Goal: Task Accomplishment & Management: Manage account settings

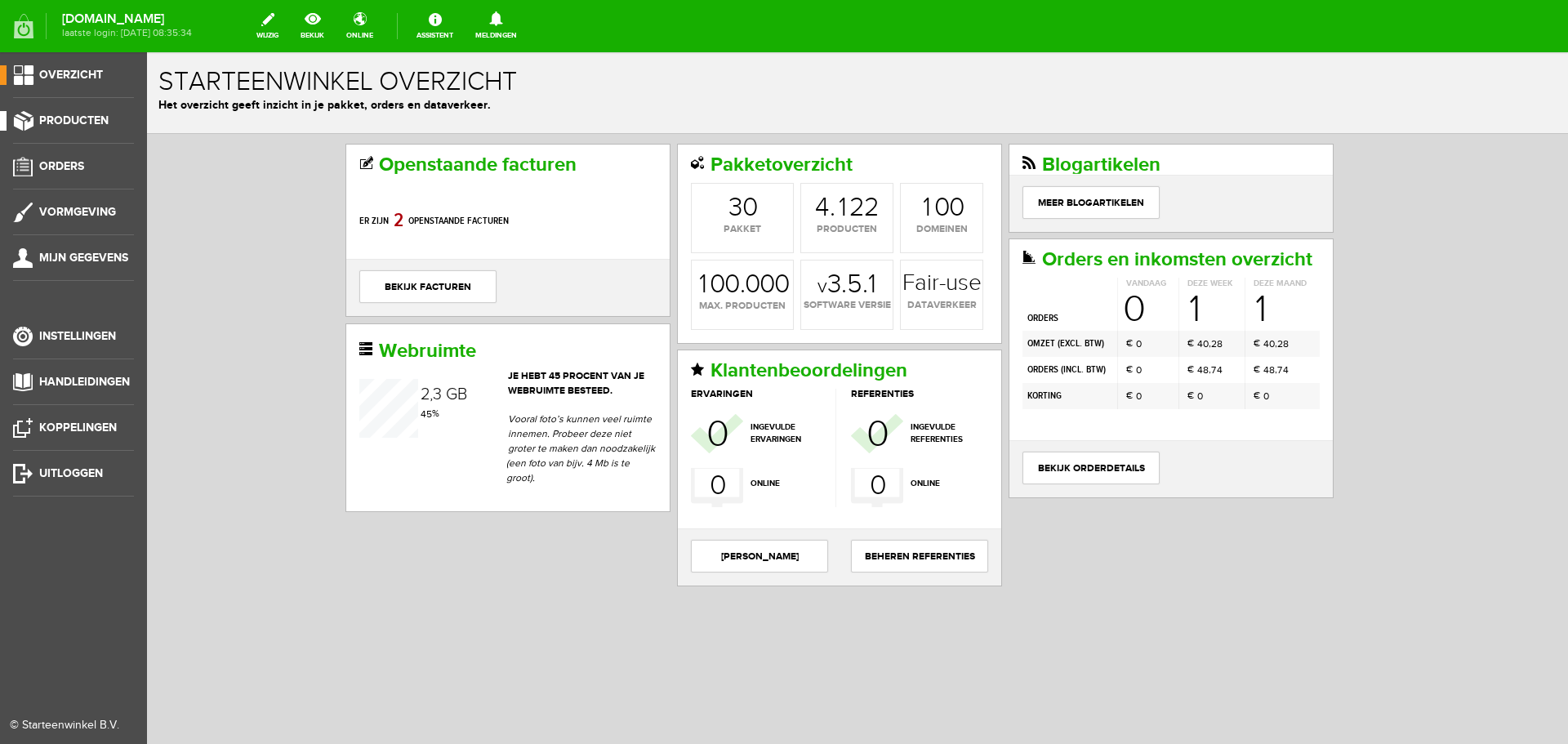
click at [70, 114] on span "Producten" at bounding box center [74, 120] width 70 height 14
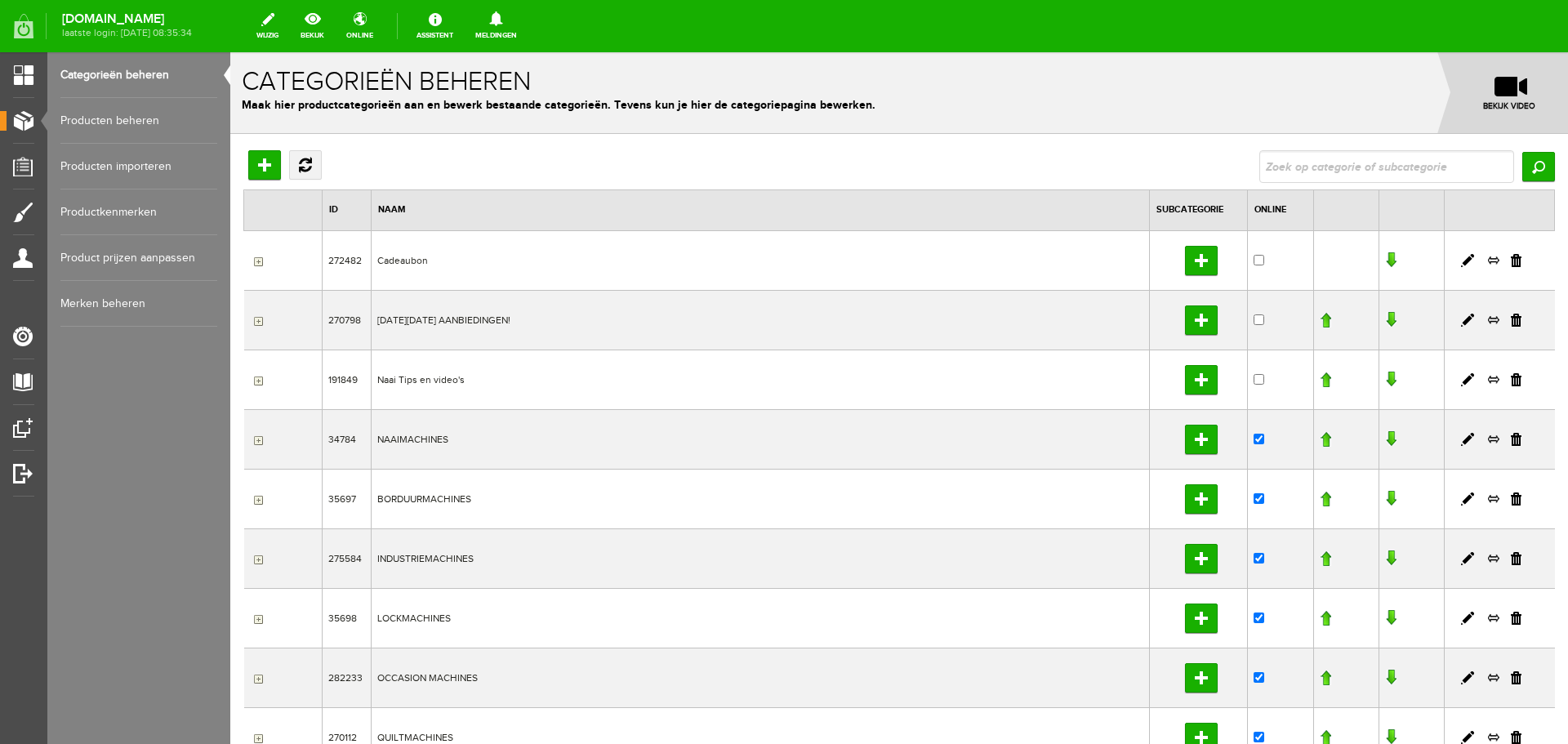
click at [112, 114] on link "Producten beheren" at bounding box center [139, 121] width 156 height 45
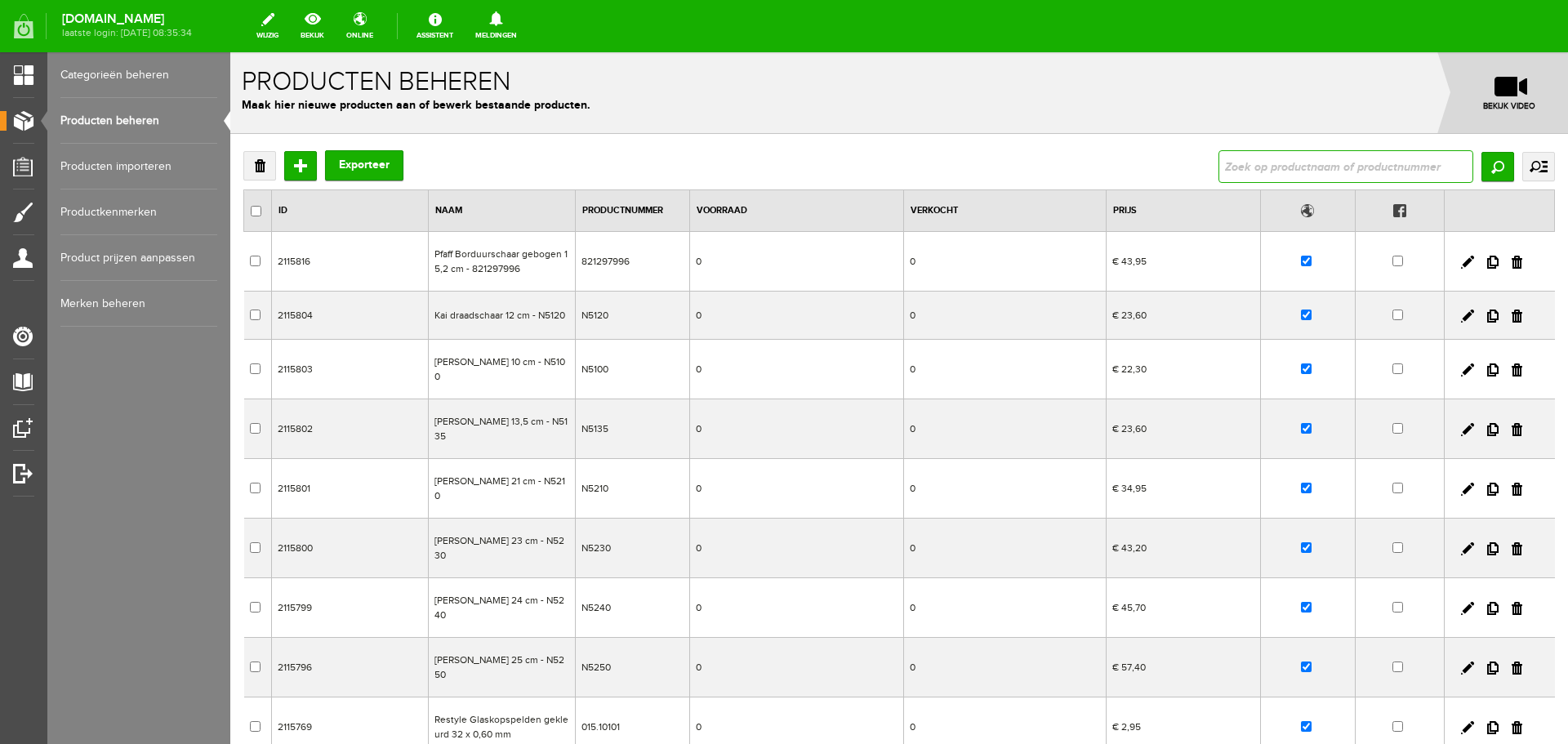
click at [1284, 166] on input "text" at bounding box center [1345, 166] width 255 height 33
type input "9027"
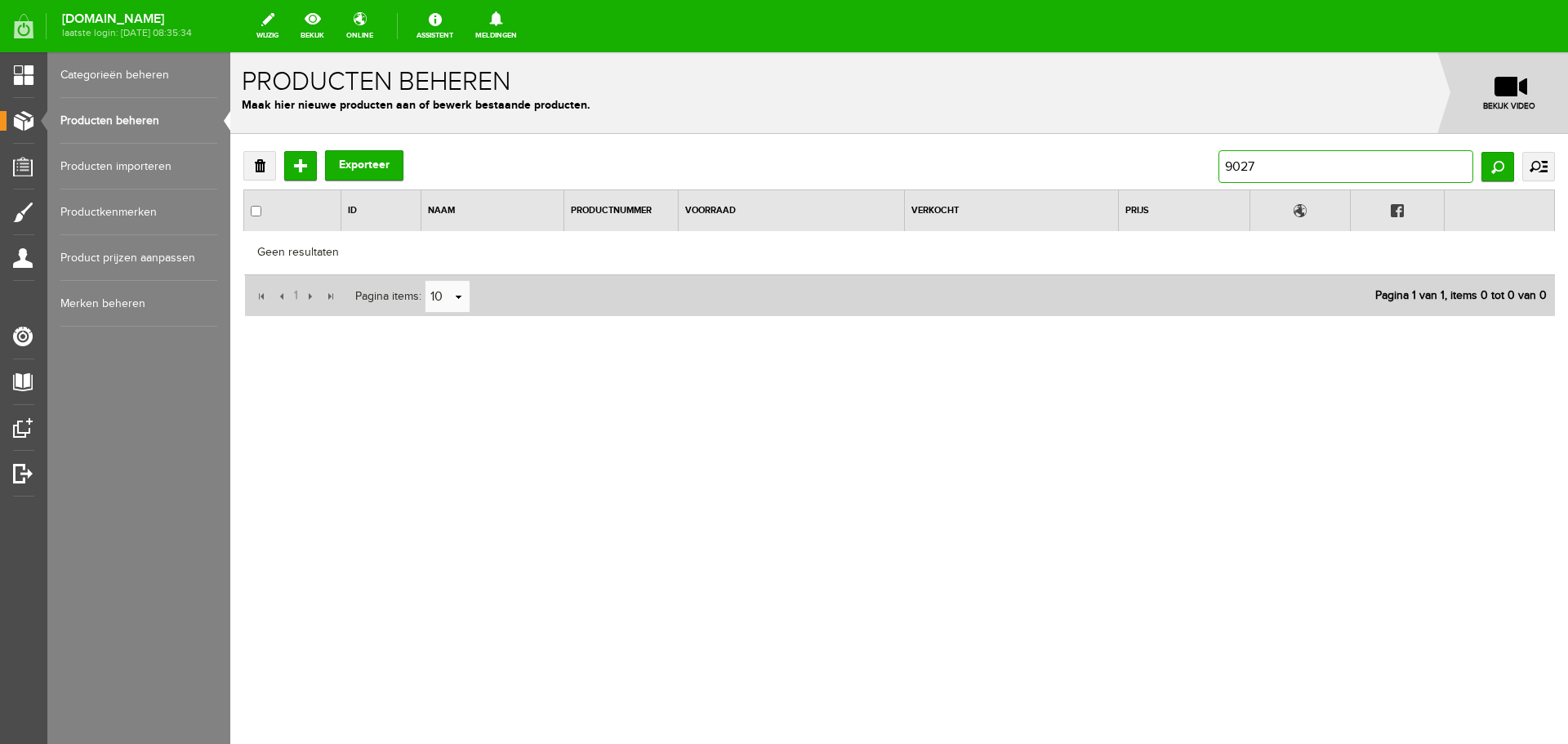
click at [1227, 168] on input "9027" at bounding box center [1345, 166] width 255 height 33
type input "cl9027"
drag, startPoint x: 1281, startPoint y: 171, endPoint x: 1225, endPoint y: 170, distance: 56.0
click at [1225, 170] on input "cl9027" at bounding box center [1345, 166] width 255 height 33
type input "6027"
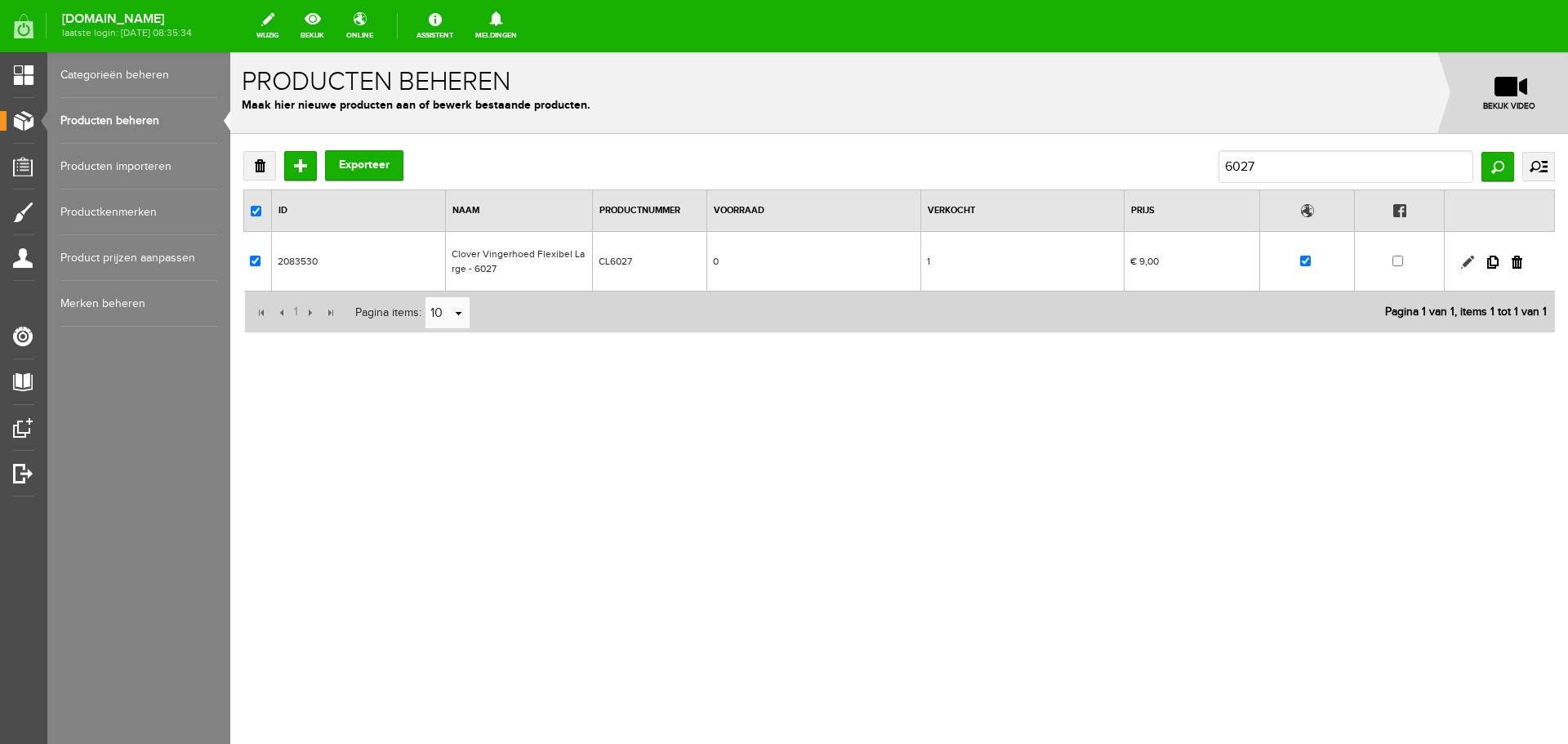
click at [1465, 258] on link at bounding box center [1467, 262] width 13 height 13
checkbox input "true"
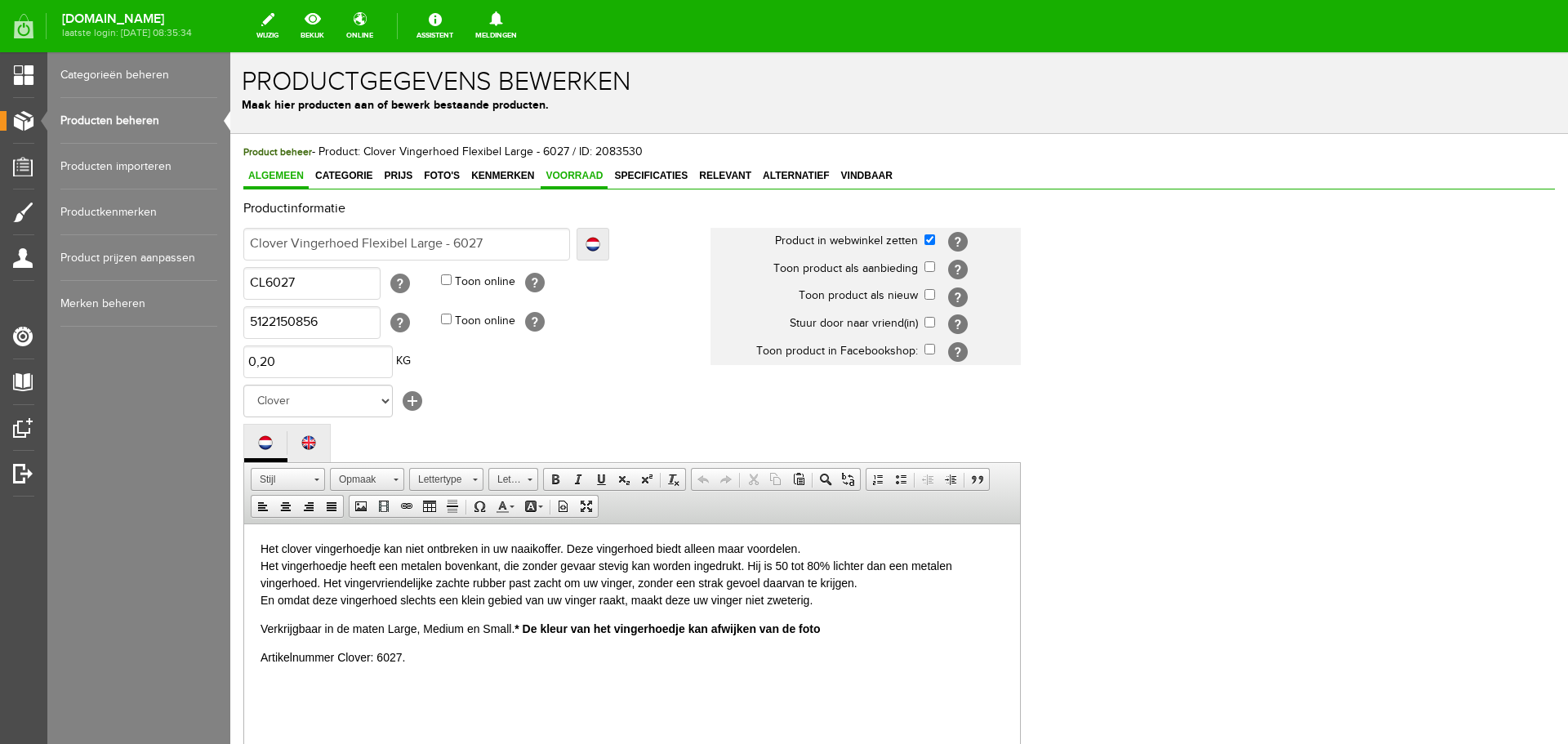
click at [583, 177] on span "Voorraad" at bounding box center [574, 176] width 67 height 12
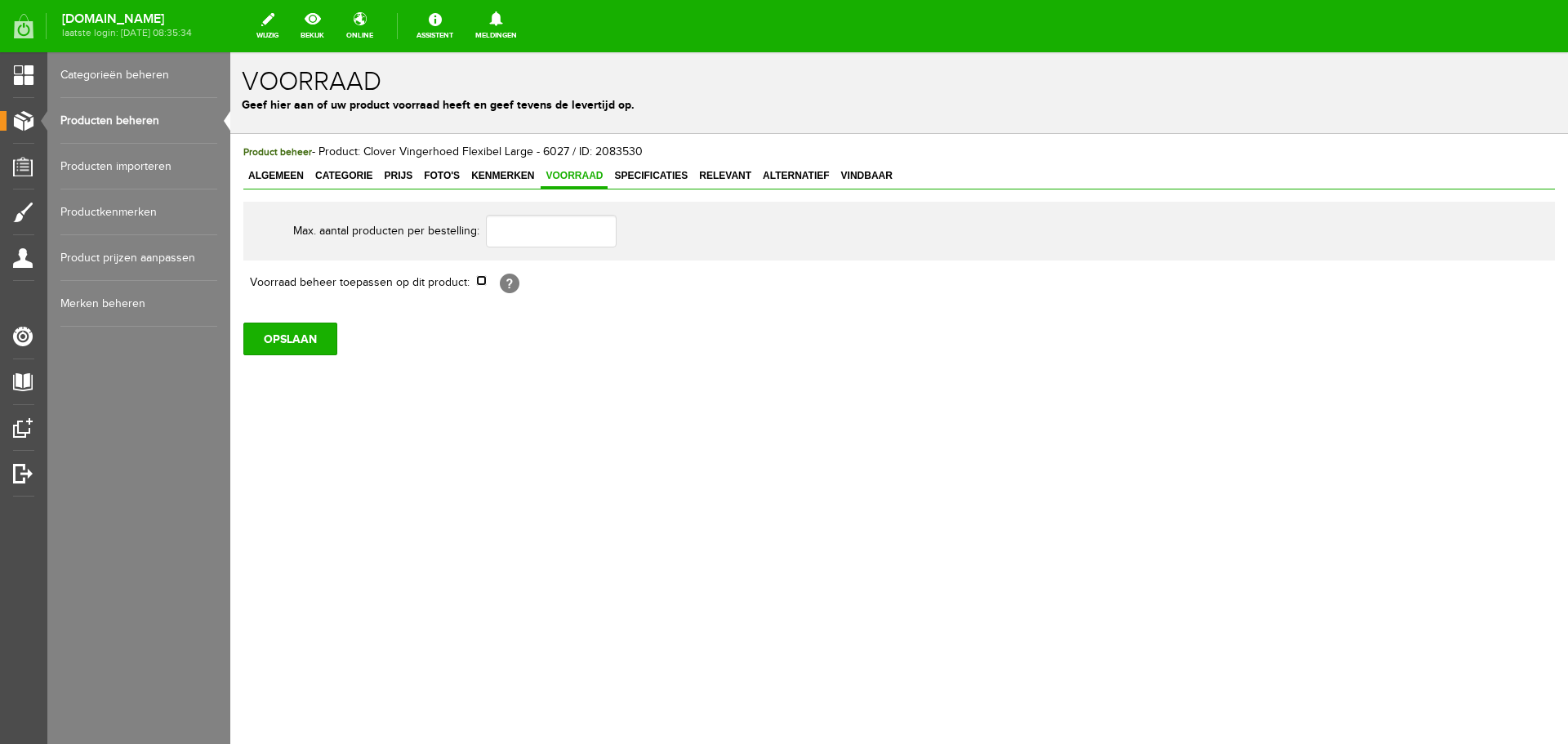
click at [478, 282] on input "checkbox" at bounding box center [481, 280] width 11 height 11
checkbox input "true"
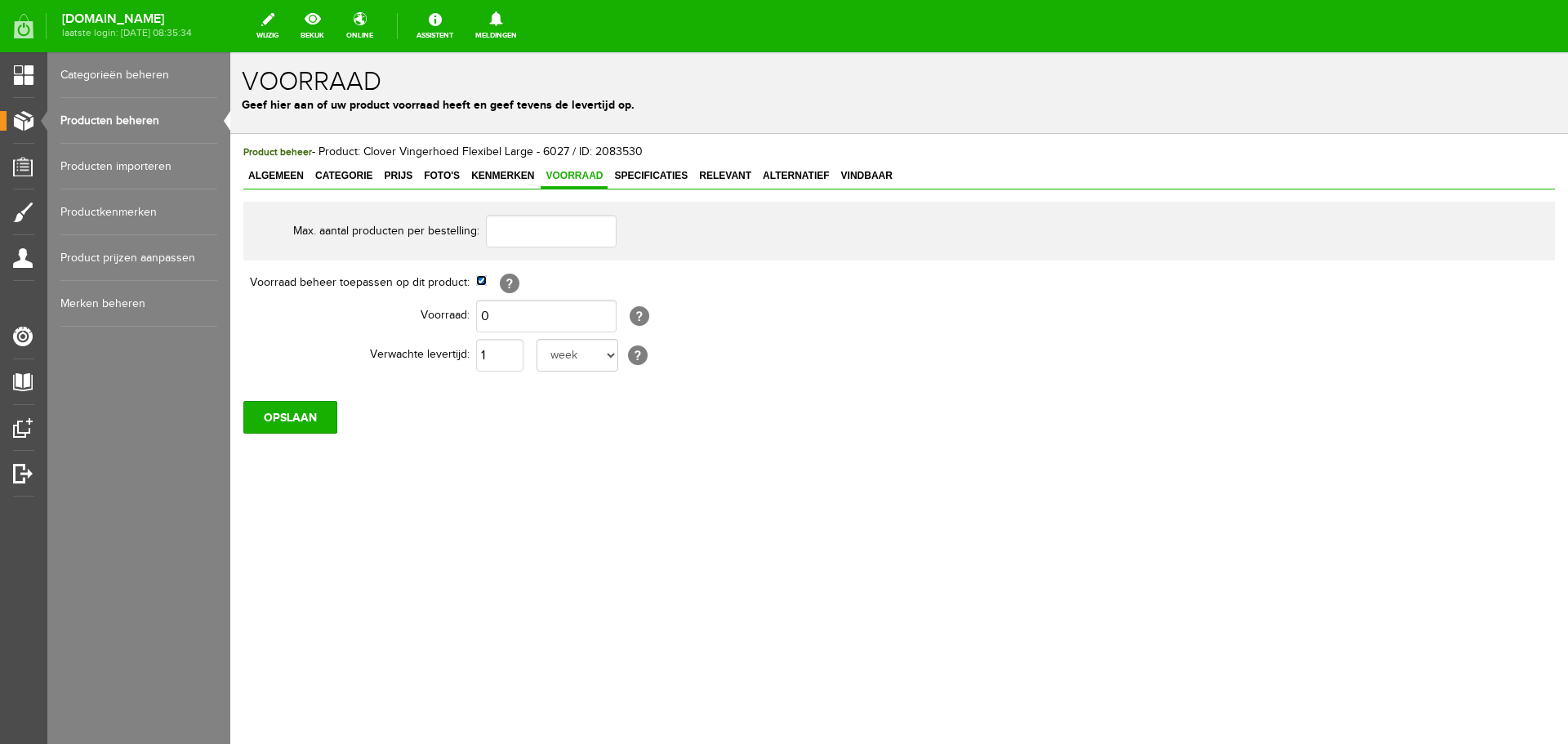
click at [478, 283] on input "checkbox" at bounding box center [481, 280] width 11 height 11
checkbox input "false"
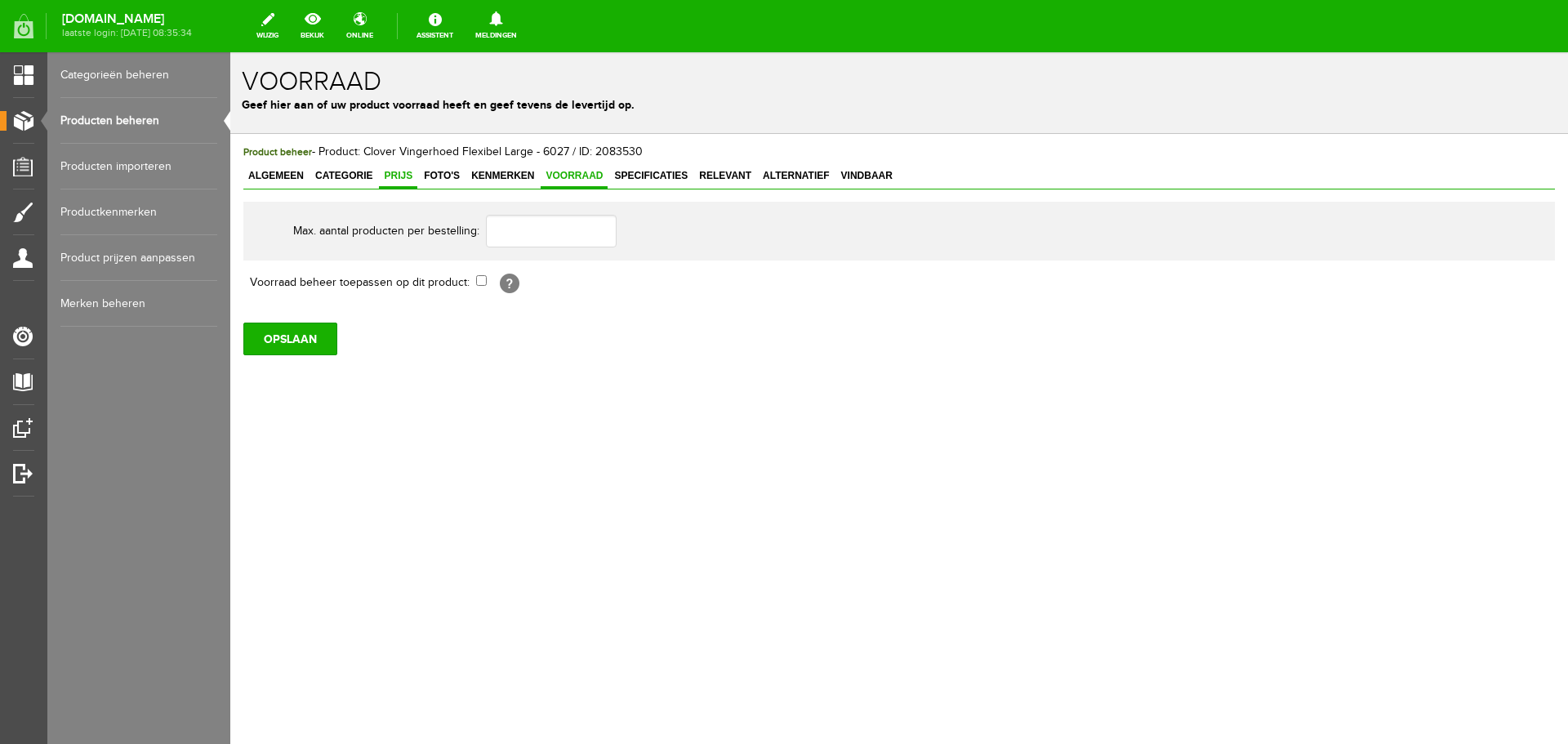
click at [398, 175] on span "Prijs" at bounding box center [399, 176] width 39 height 12
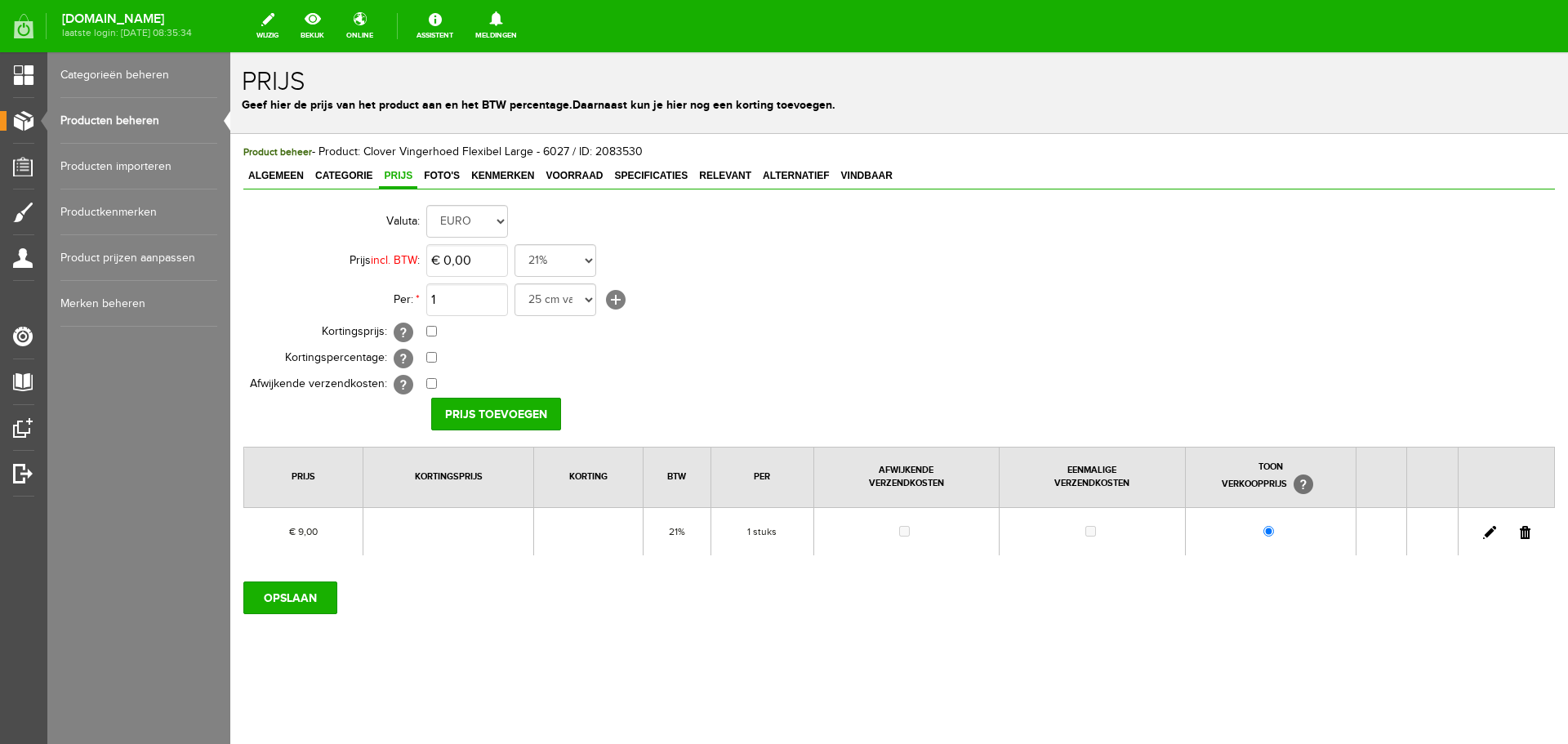
click at [1486, 527] on link at bounding box center [1490, 532] width 13 height 13
click at [471, 255] on input "9" at bounding box center [467, 260] width 82 height 33
type input "€ 9,20"
click at [487, 405] on input "[PERSON_NAME]" at bounding box center [490, 414] width 119 height 33
click at [297, 594] on input "OPSLAAN" at bounding box center [290, 597] width 94 height 33
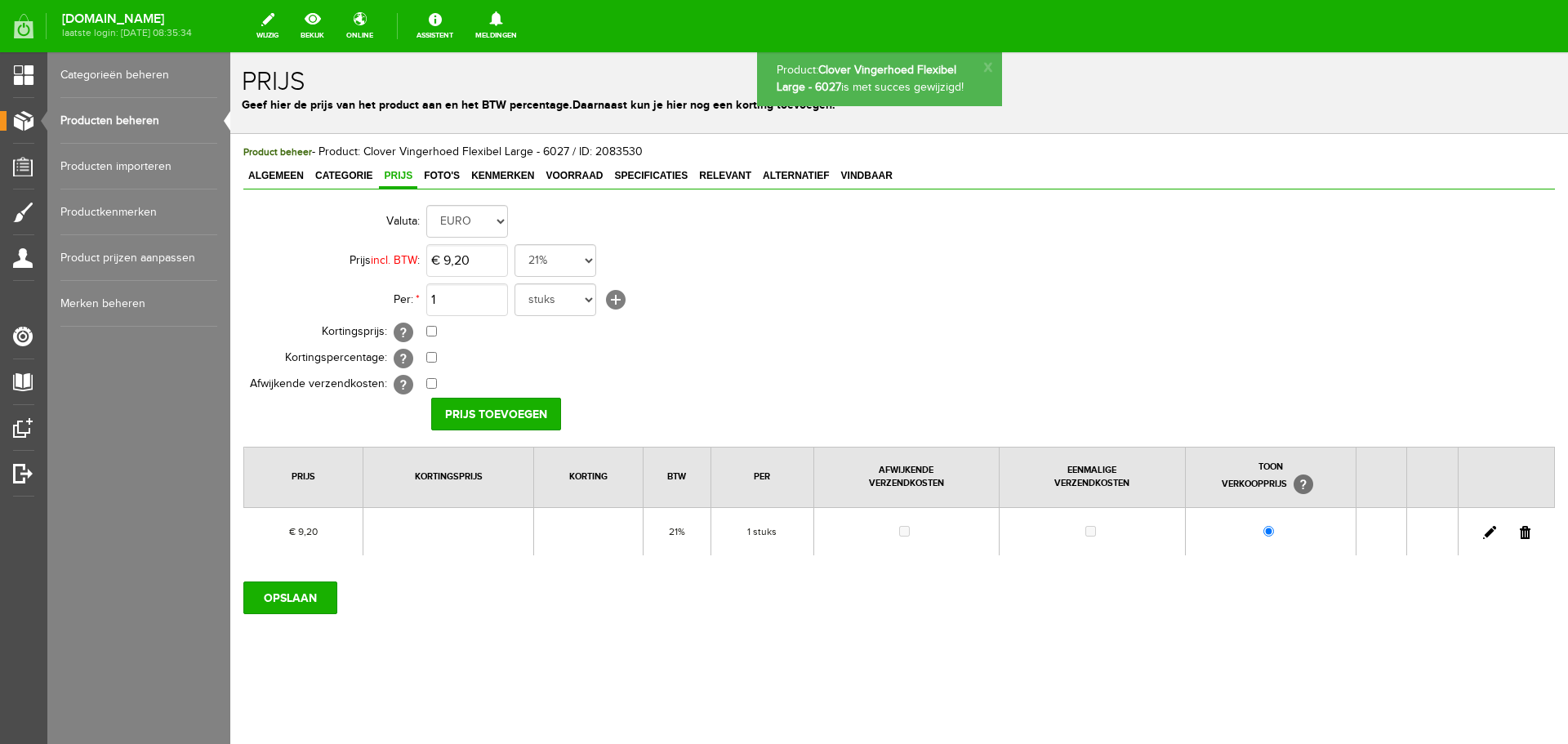
click at [115, 123] on link "Producten beheren" at bounding box center [139, 121] width 156 height 45
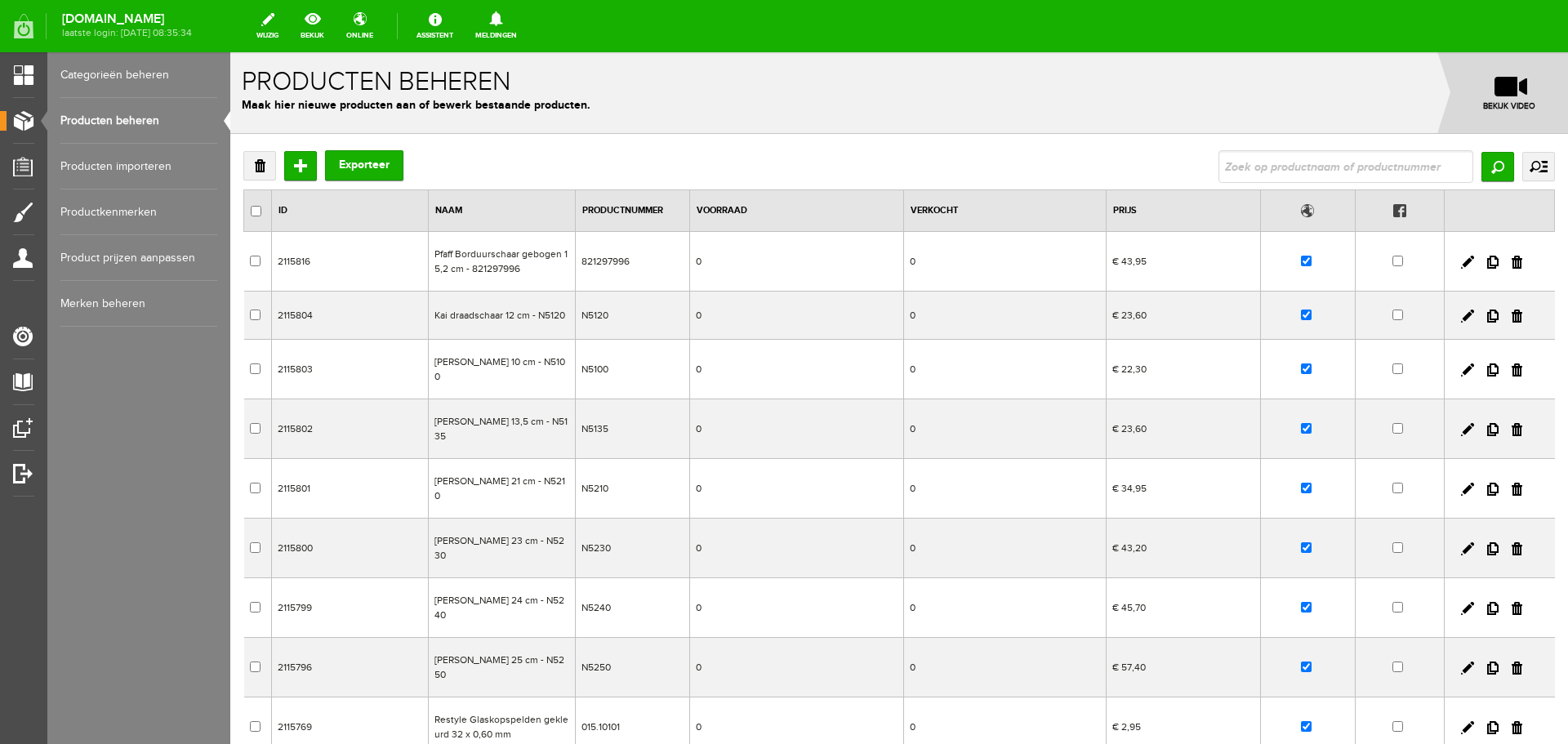
click at [1259, 165] on input "text" at bounding box center [1345, 166] width 255 height 33
type input "6026"
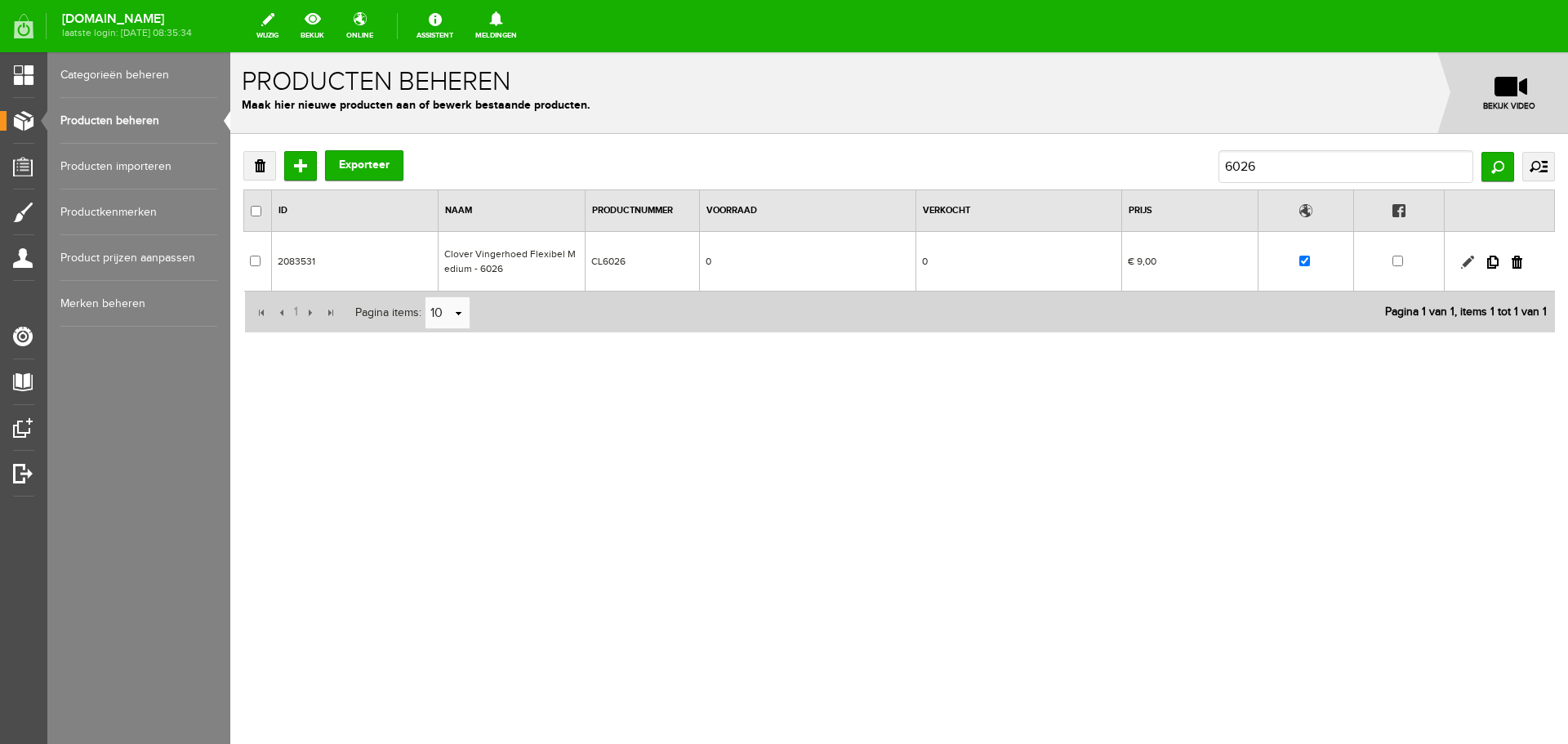
click at [1467, 260] on link at bounding box center [1467, 262] width 13 height 13
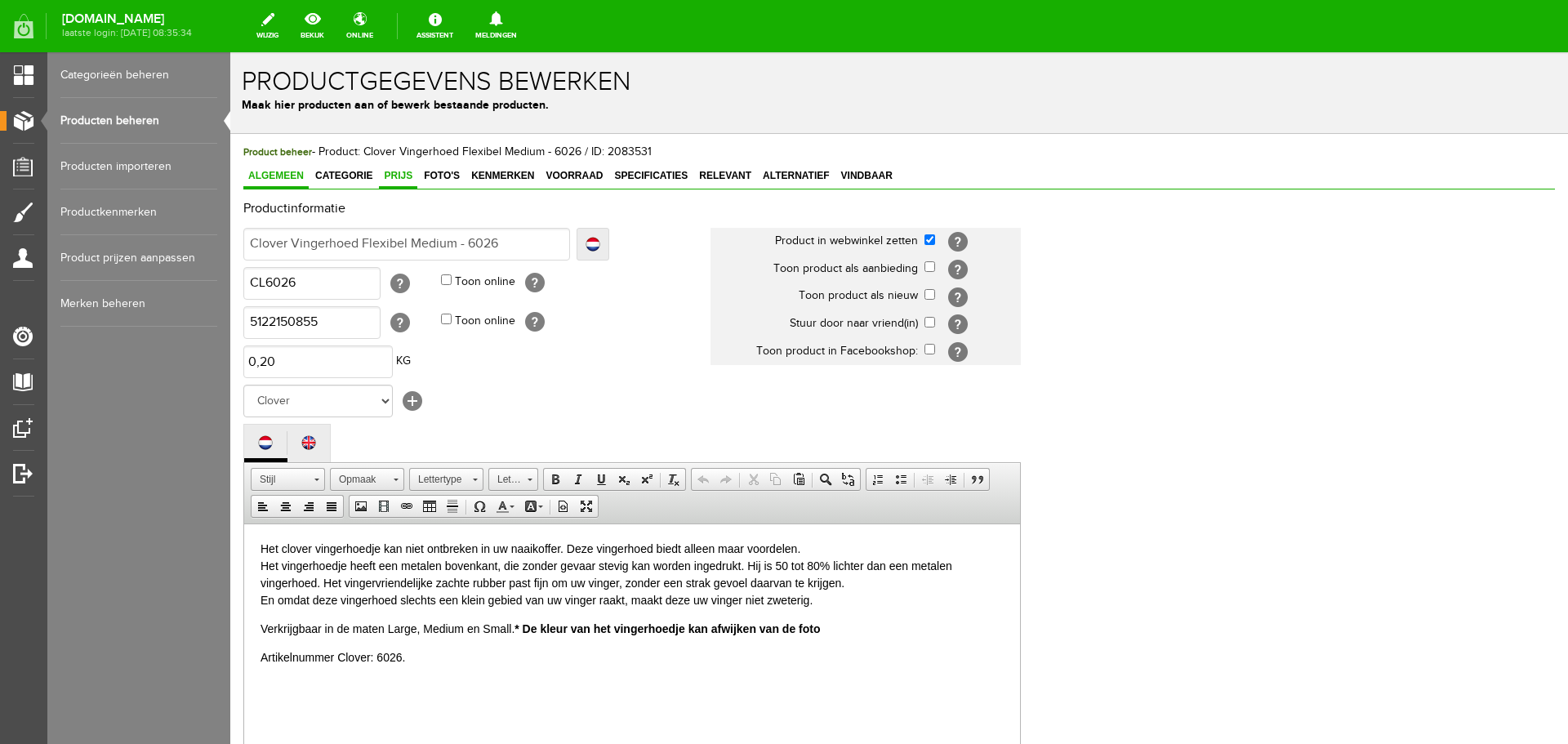
click at [400, 177] on span "Prijs" at bounding box center [399, 176] width 39 height 12
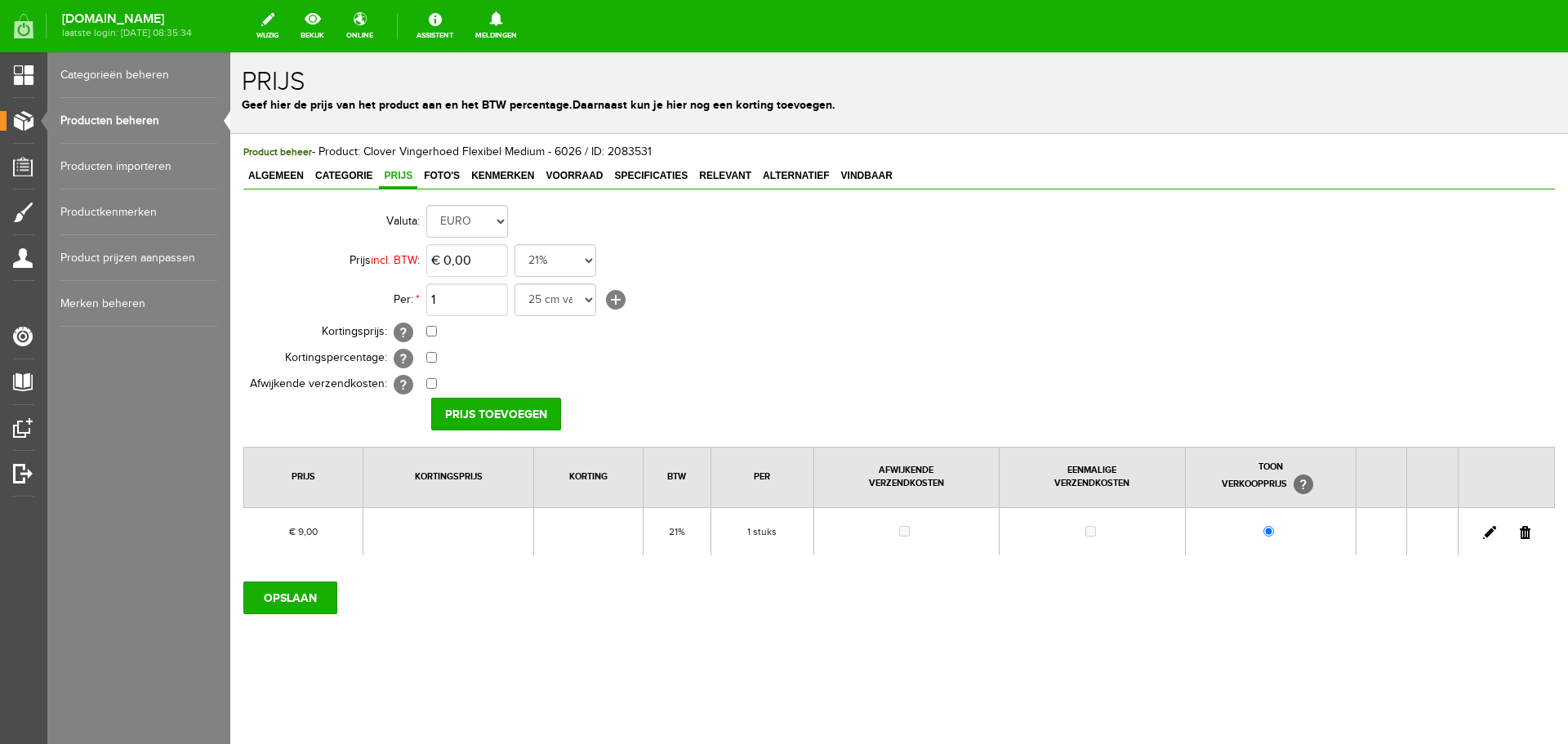
click at [1486, 533] on link at bounding box center [1490, 532] width 13 height 13
click at [483, 265] on input "9" at bounding box center [467, 260] width 82 height 33
type input "€ 9,00"
click at [277, 599] on input "OPSLAAN" at bounding box center [290, 597] width 94 height 33
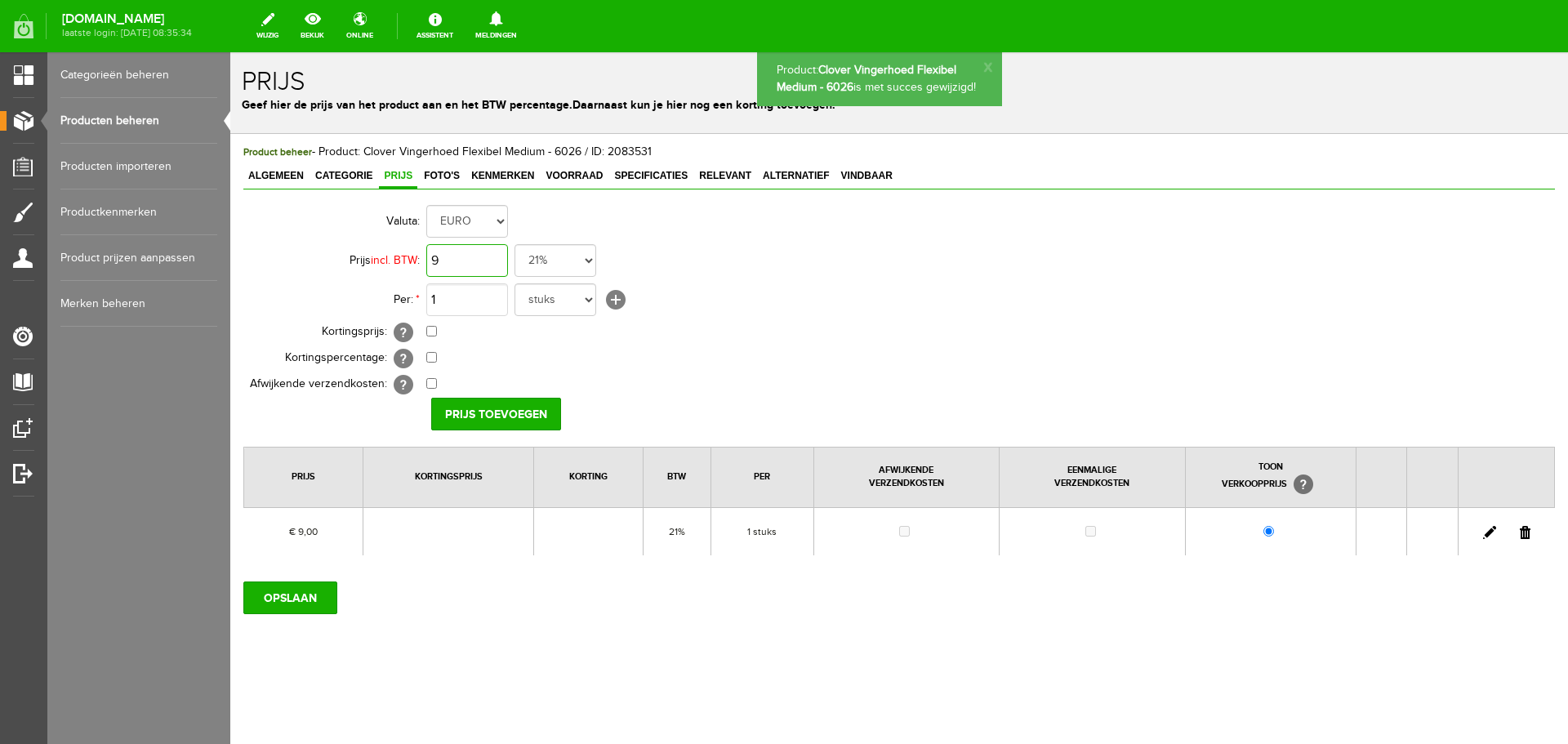
click at [479, 272] on input "9" at bounding box center [467, 260] width 82 height 33
type input "€ 9,20"
click at [468, 405] on input "Prijs toevoegen" at bounding box center [496, 414] width 129 height 33
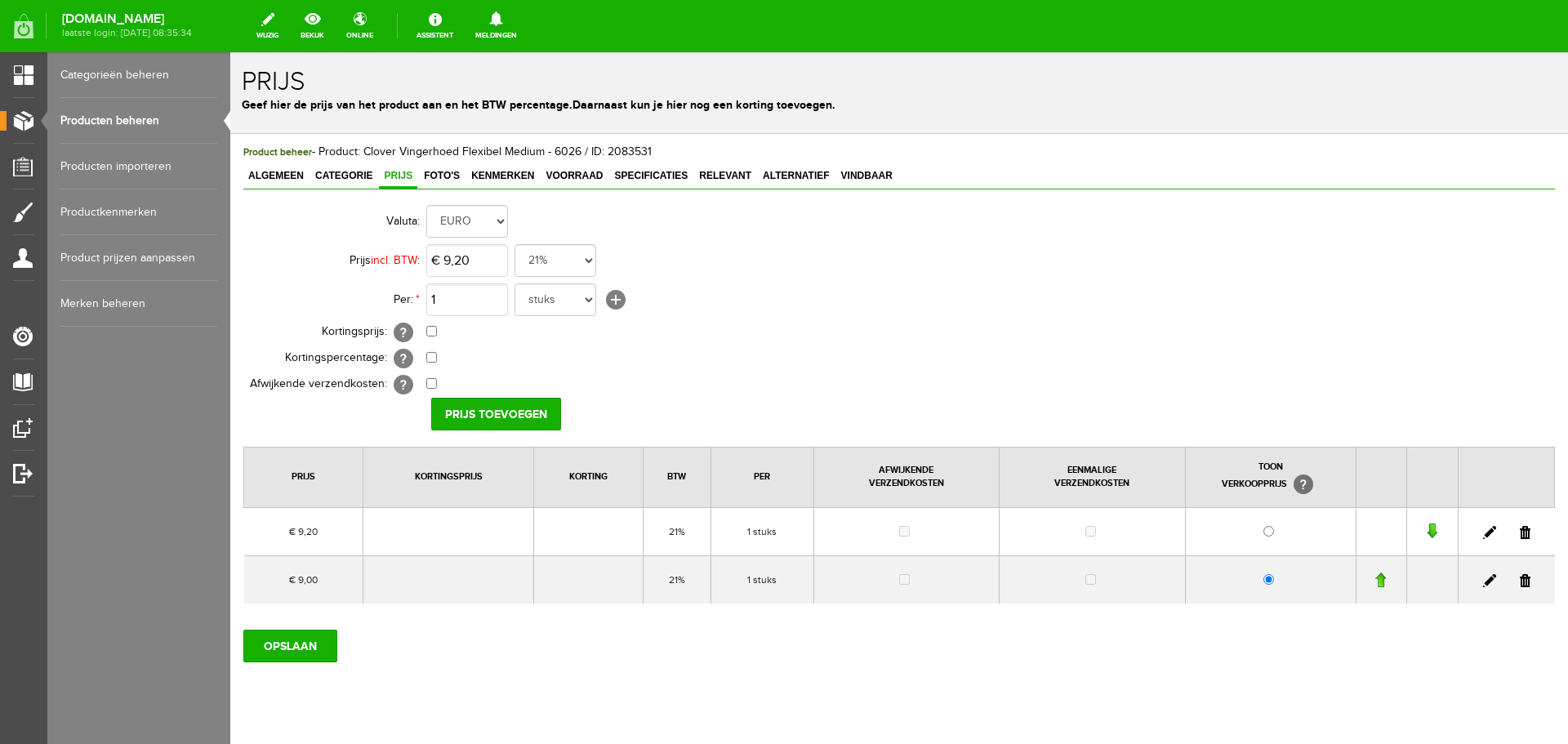
click at [1519, 535] on link at bounding box center [1524, 532] width 11 height 13
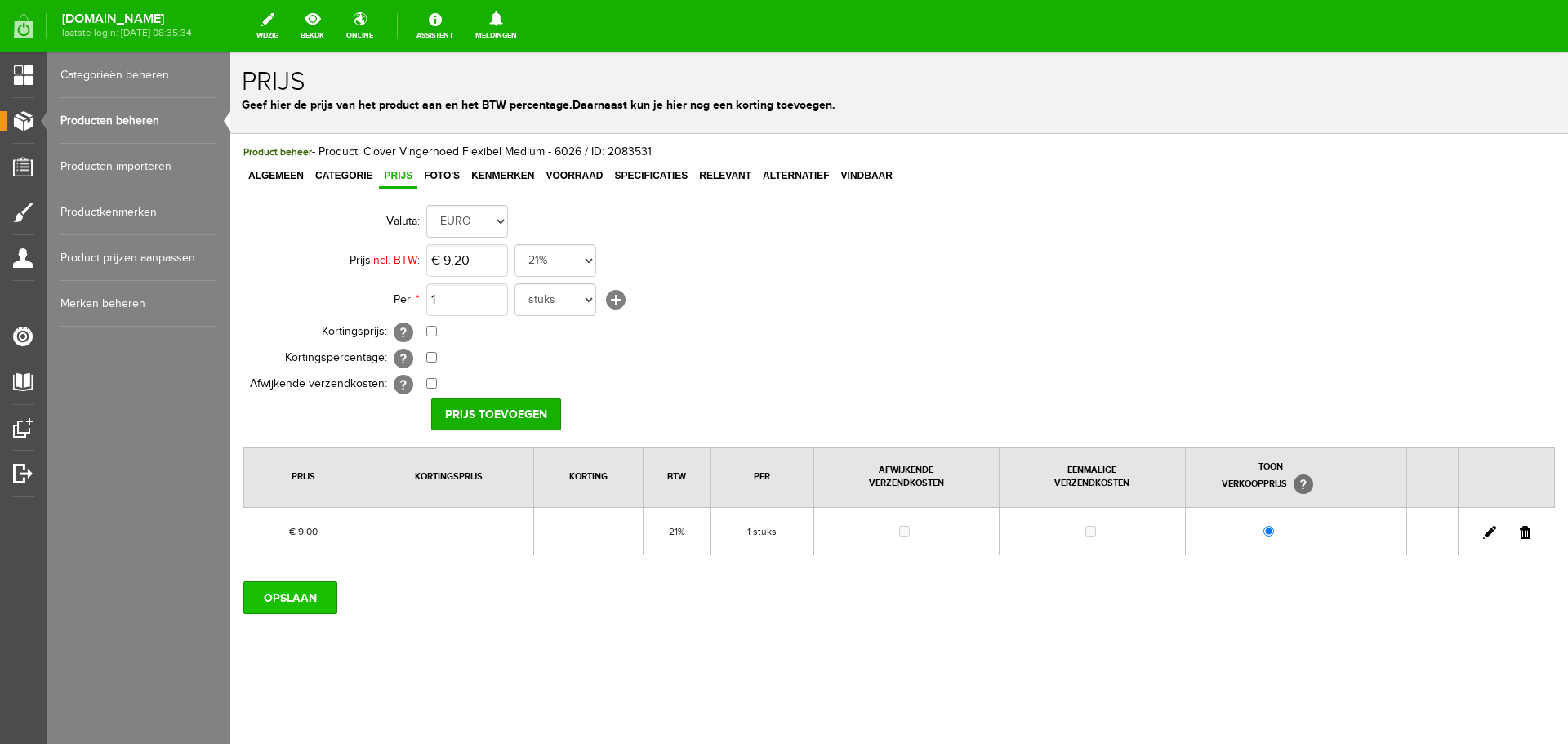
click at [307, 603] on input "OPSLAAN" at bounding box center [290, 597] width 94 height 33
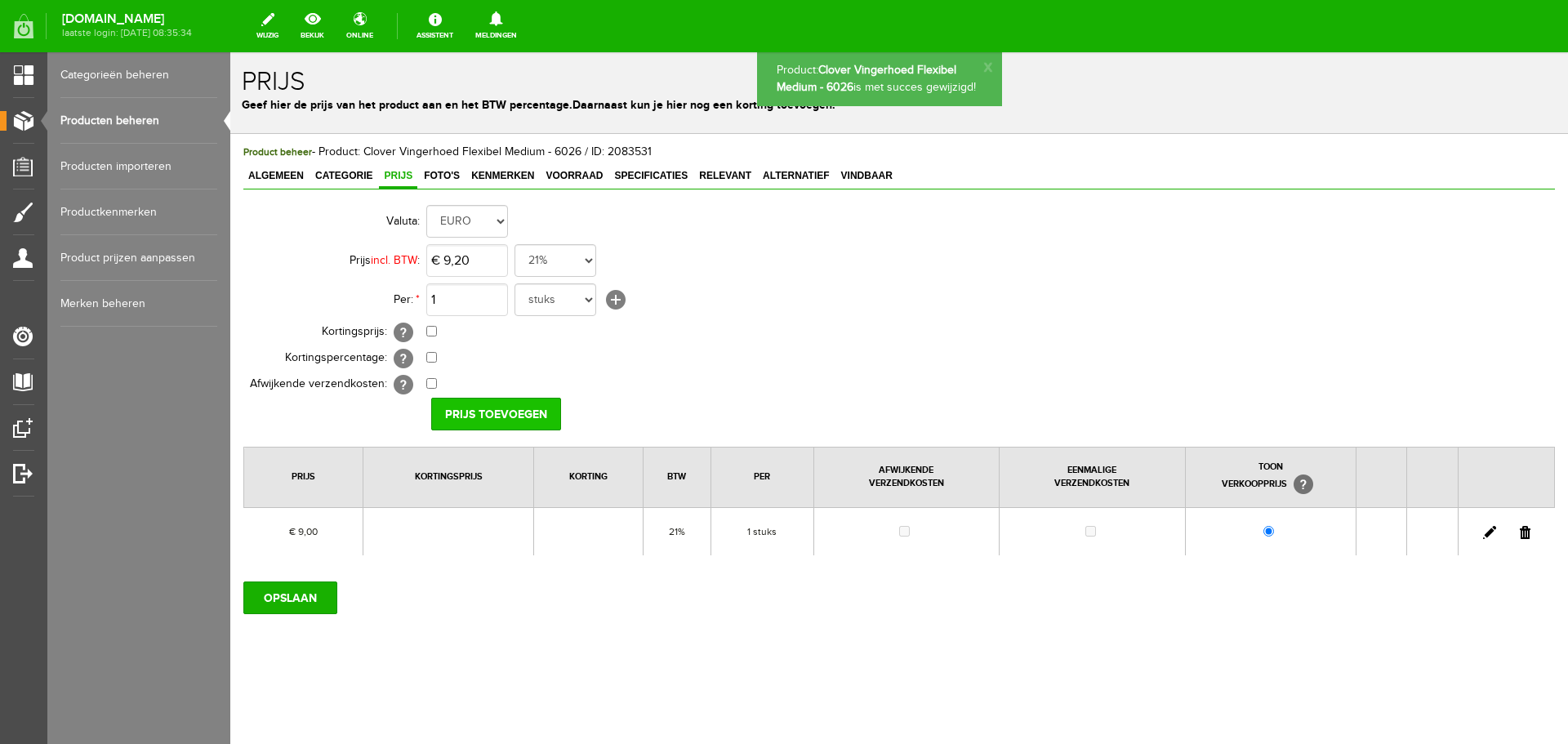
click at [473, 411] on input "Prijs toevoegen" at bounding box center [496, 414] width 129 height 33
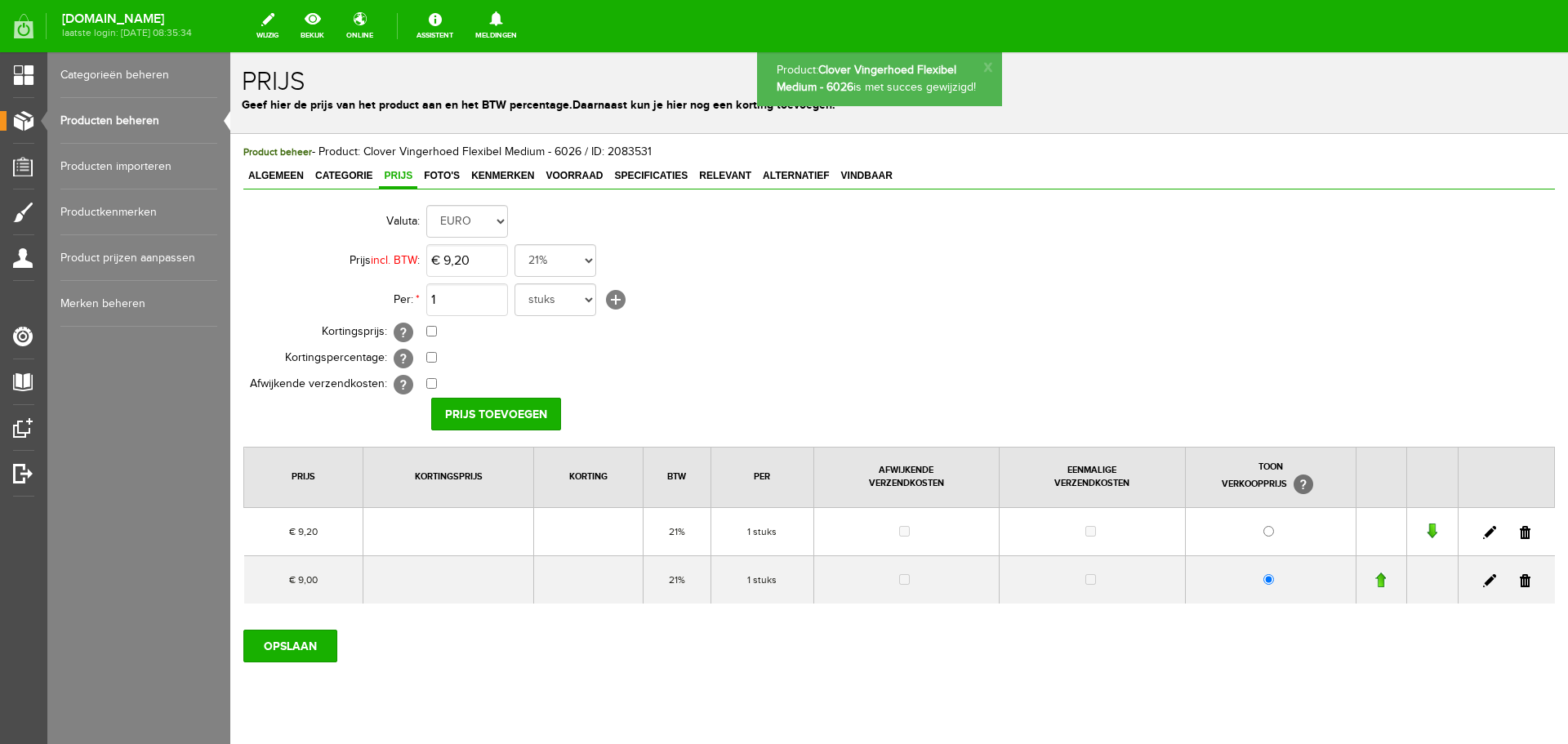
click at [1519, 581] on link at bounding box center [1524, 581] width 11 height 13
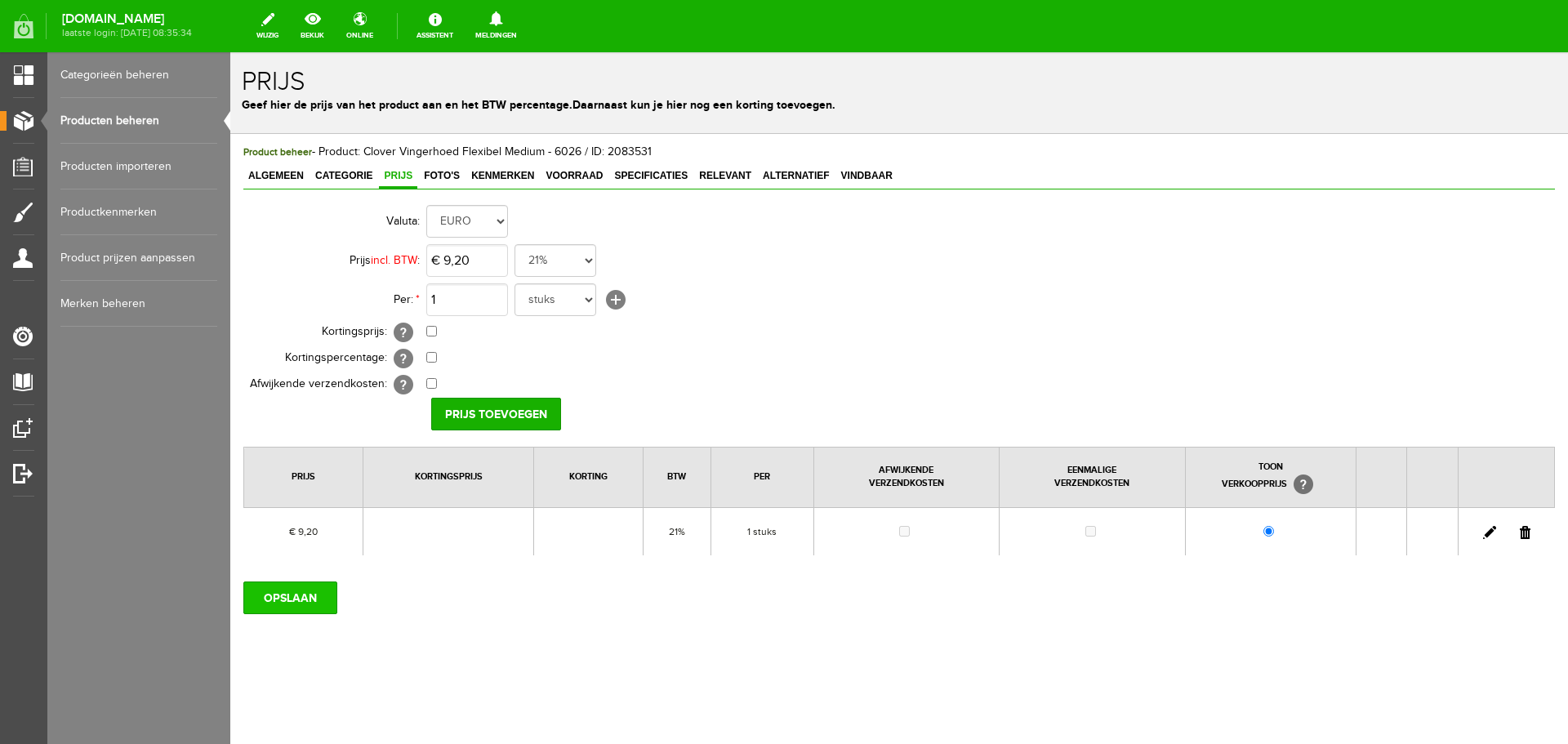
click at [299, 597] on input "OPSLAAN" at bounding box center [290, 597] width 94 height 33
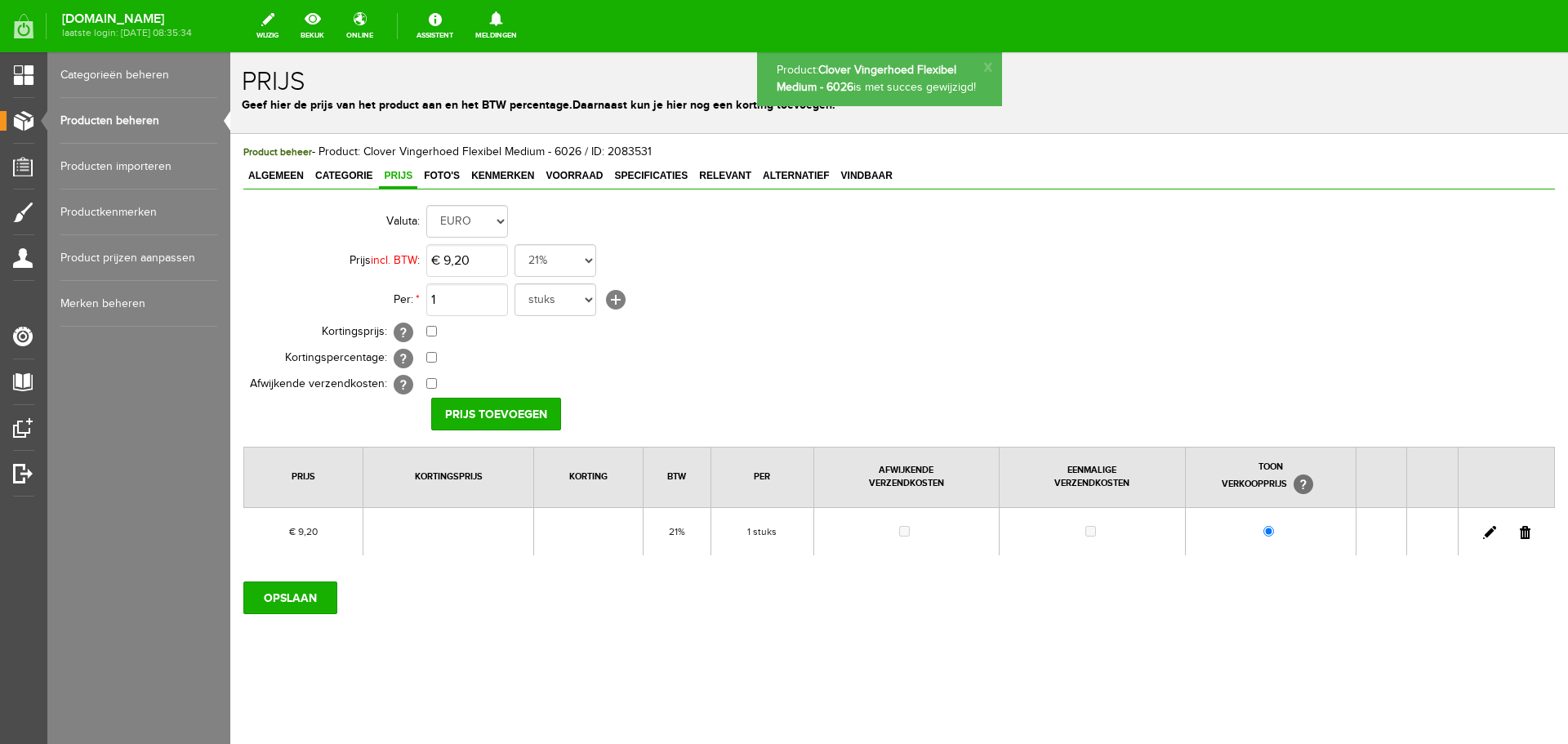
click at [97, 118] on link "Producten beheren" at bounding box center [139, 121] width 156 height 45
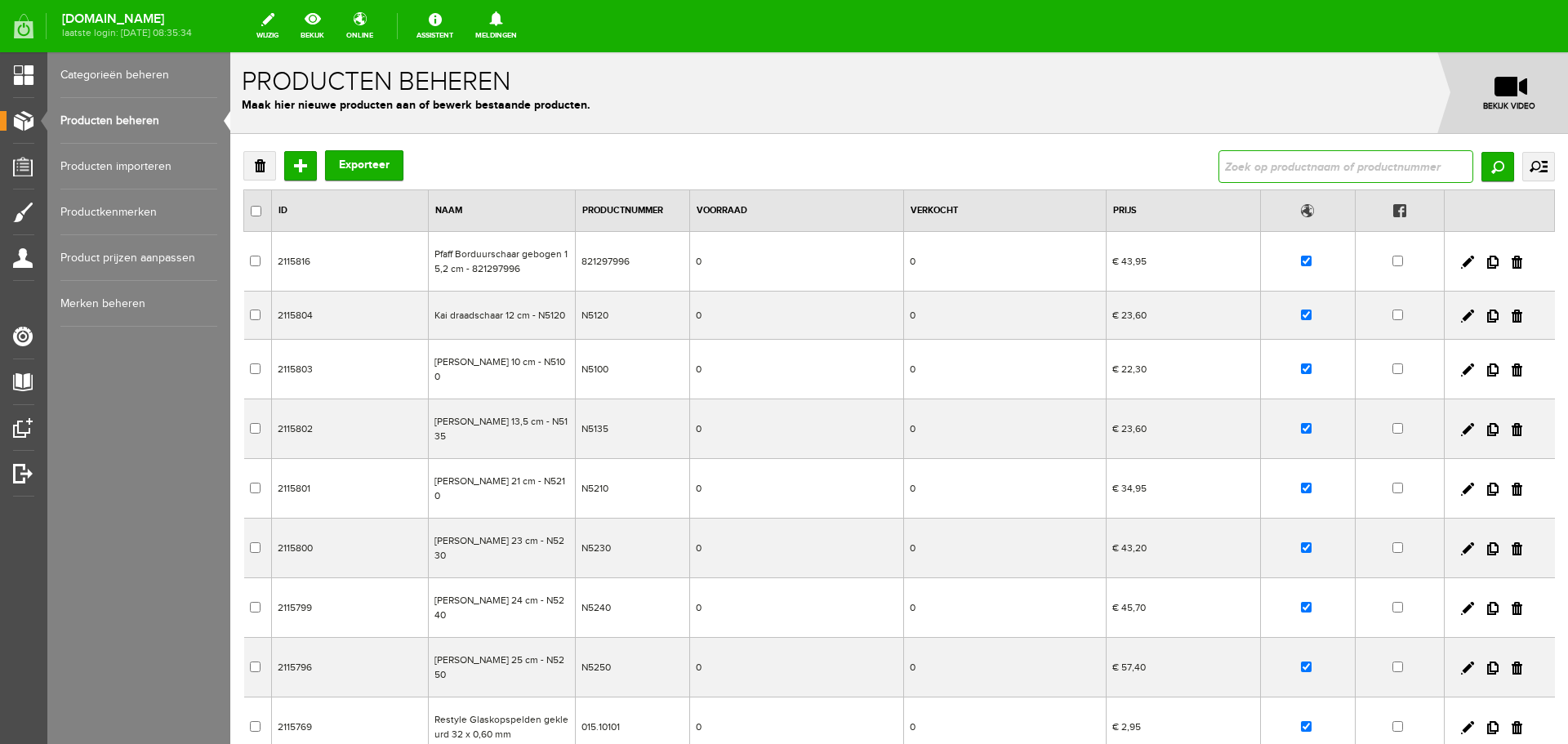
click at [1335, 156] on input "text" at bounding box center [1345, 166] width 255 height 33
type input "6025"
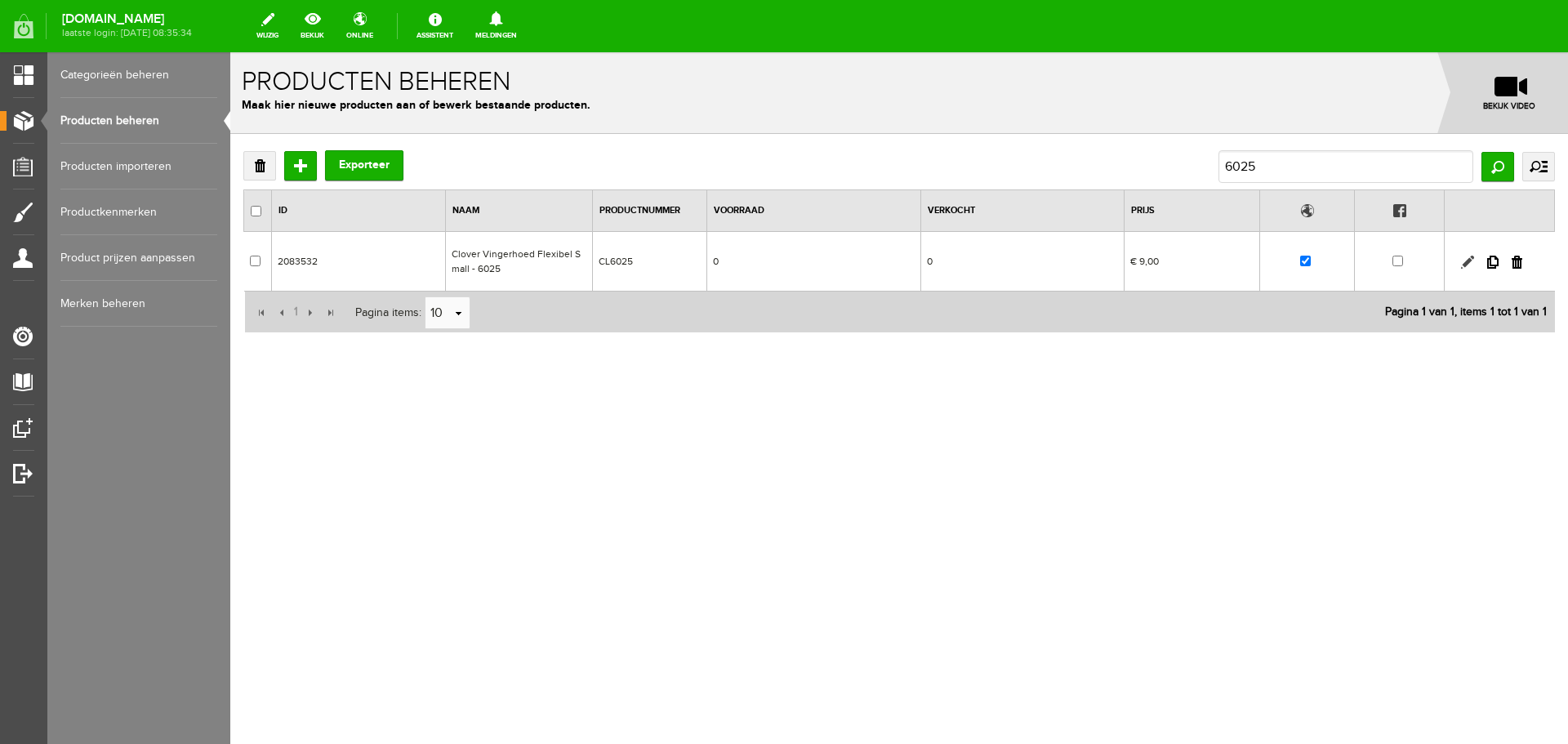
click at [1466, 259] on link at bounding box center [1467, 262] width 13 height 13
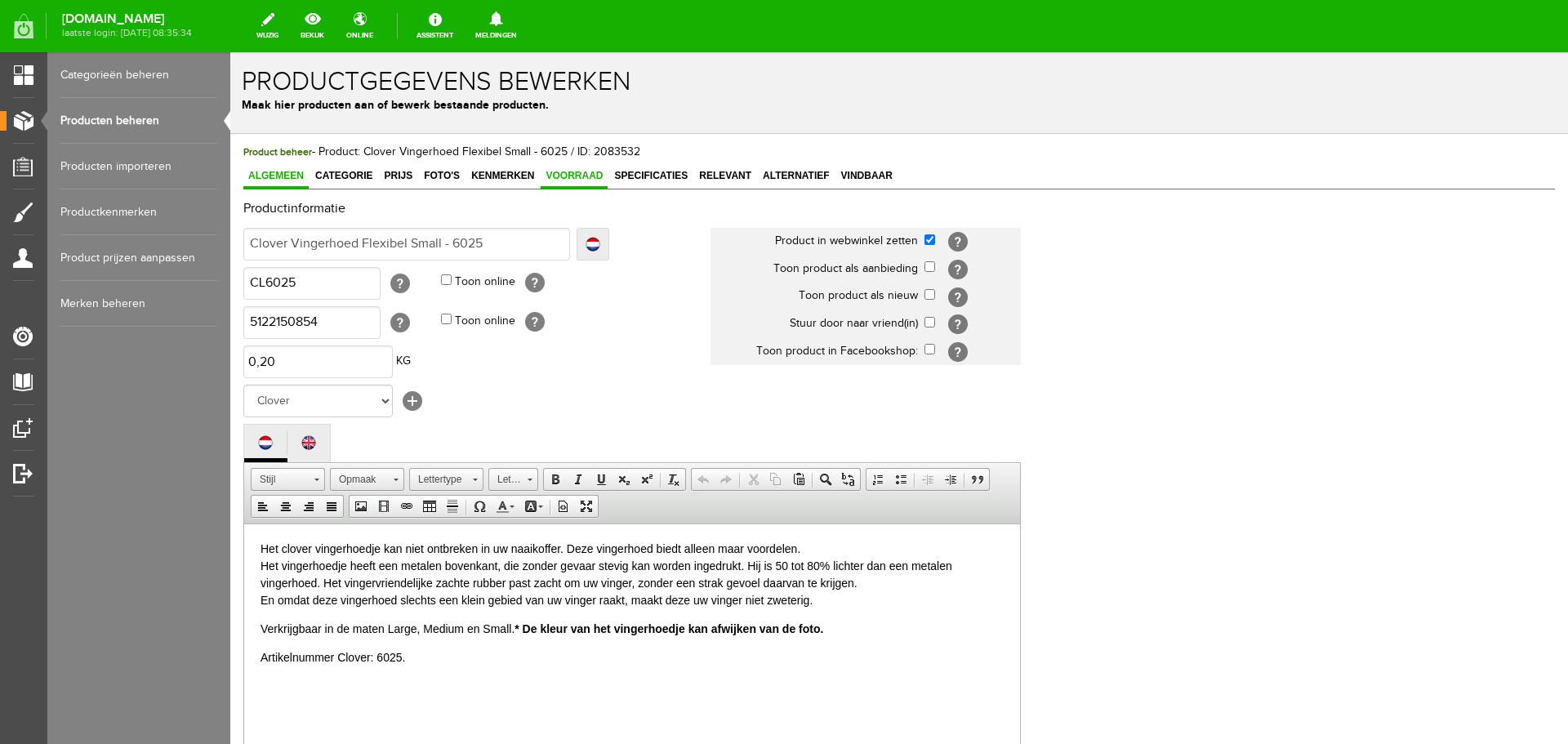
click at [566, 177] on span "Voorraad" at bounding box center [574, 176] width 67 height 12
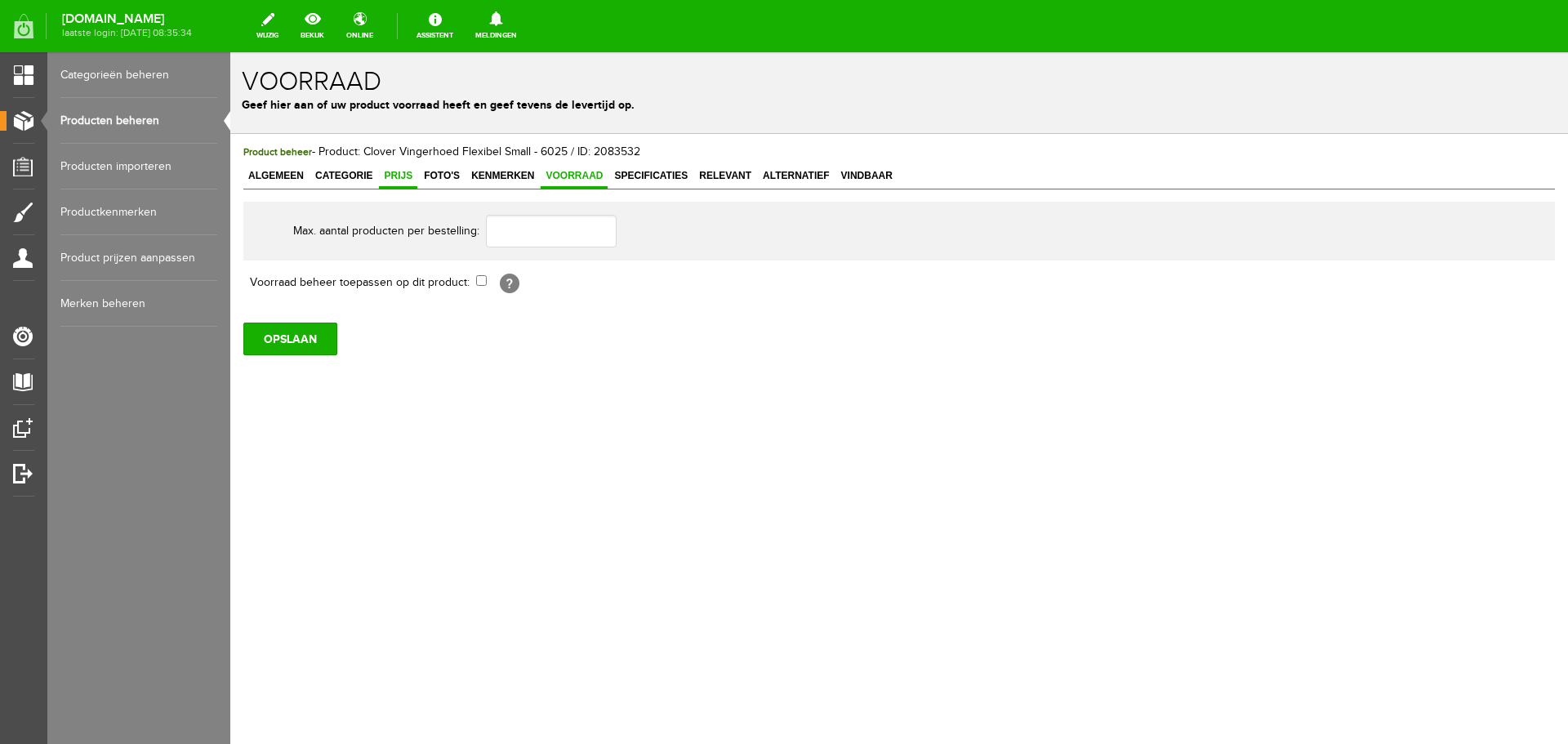
click at [407, 174] on span "Prijs" at bounding box center [399, 176] width 39 height 12
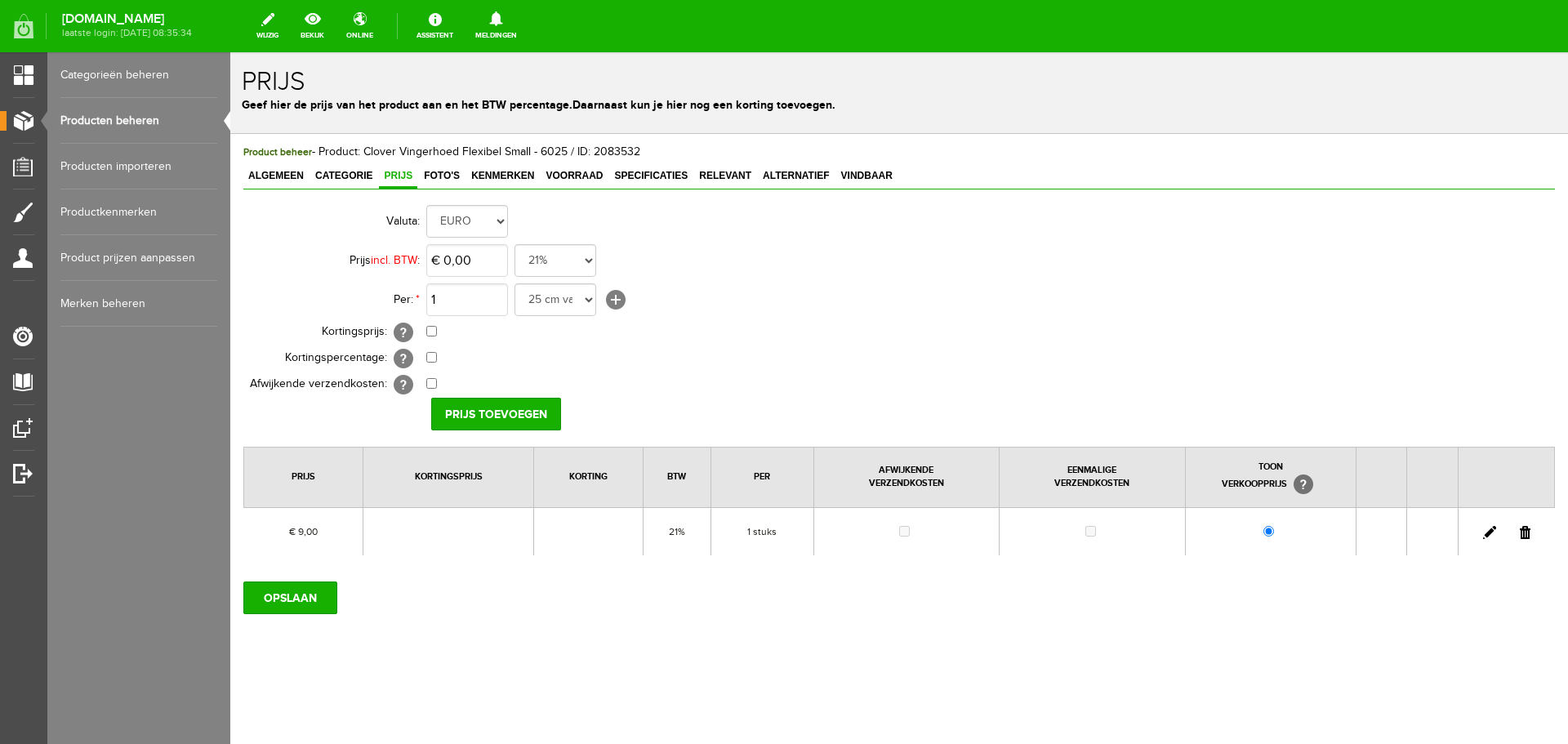
click at [1489, 535] on link at bounding box center [1490, 532] width 13 height 13
click at [473, 263] on input "9" at bounding box center [467, 260] width 82 height 33
type input "€ 9,20"
click at [460, 409] on input "[PERSON_NAME]" at bounding box center [490, 414] width 119 height 33
click at [302, 594] on input "OPSLAAN" at bounding box center [290, 597] width 94 height 33
